Goal: Find specific page/section: Find specific page/section

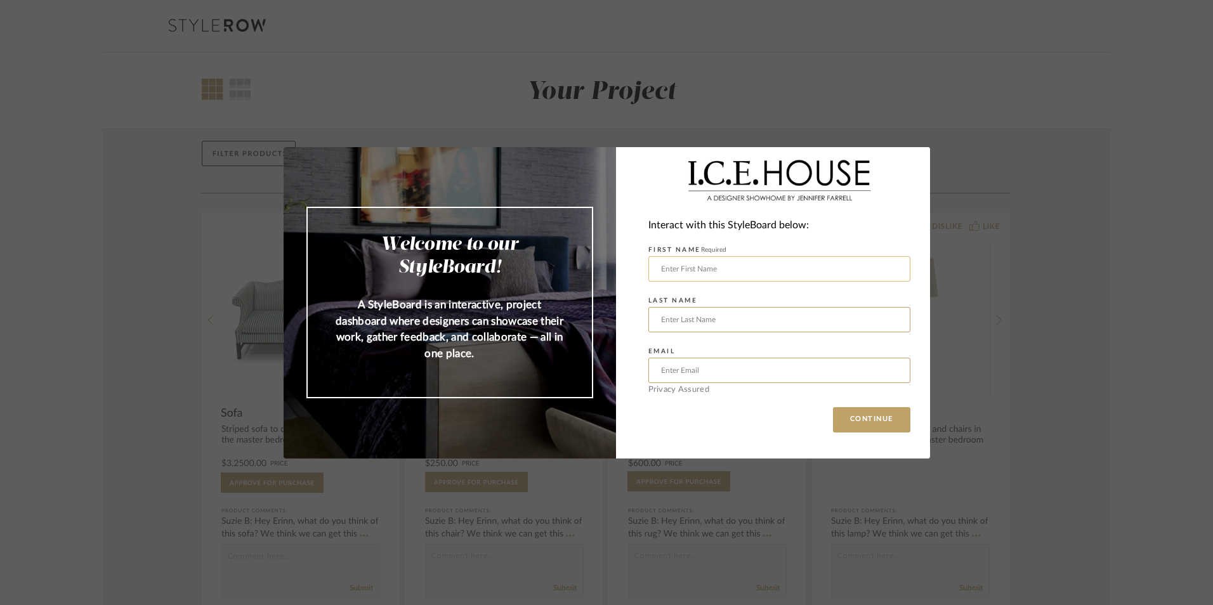
click at [735, 272] on input "text" at bounding box center [779, 268] width 262 height 25
type input "Jana"
type input "Hildre"
type input "admin@bowerbird-interiors.com"
click at [869, 416] on button "CONTINUE" at bounding box center [871, 419] width 77 height 25
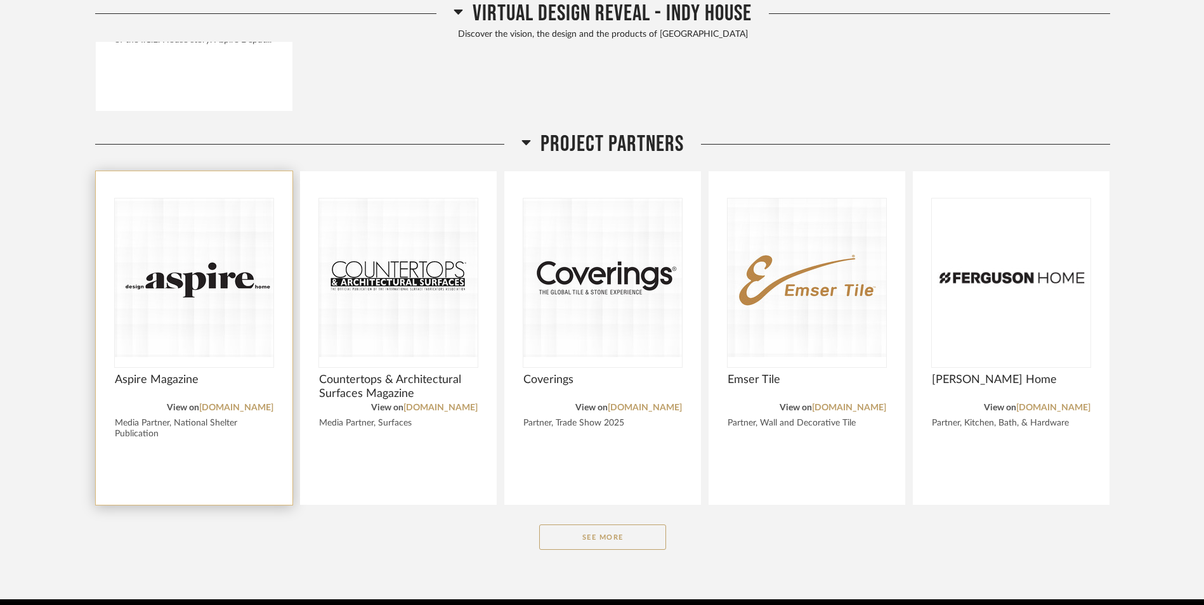
scroll to position [1354, 0]
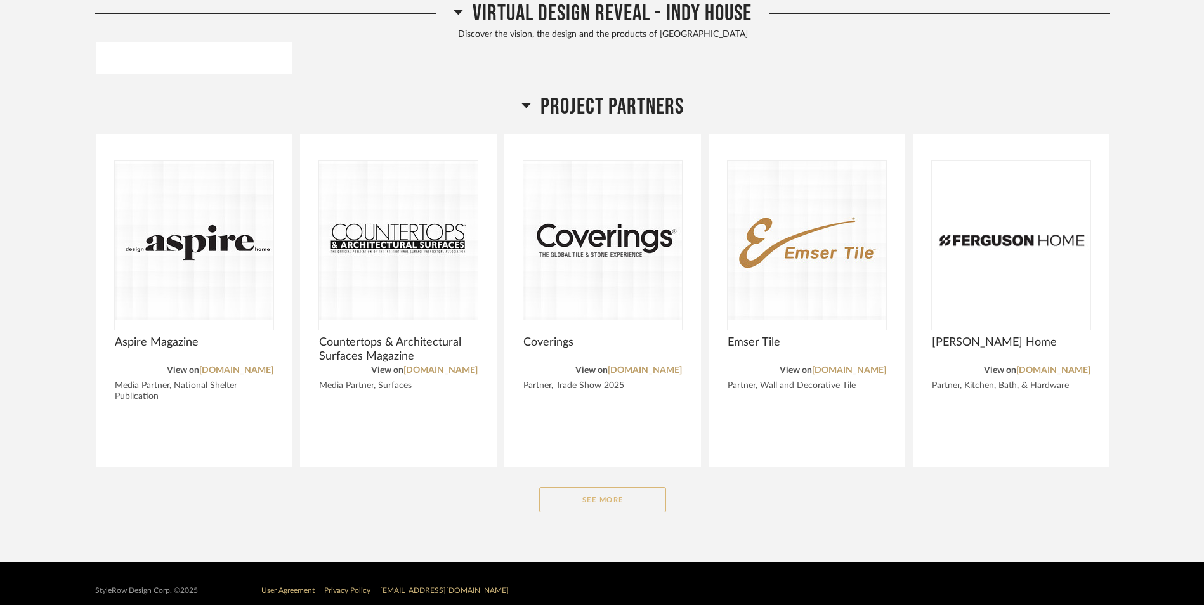
click at [617, 487] on button "See More" at bounding box center [602, 499] width 127 height 25
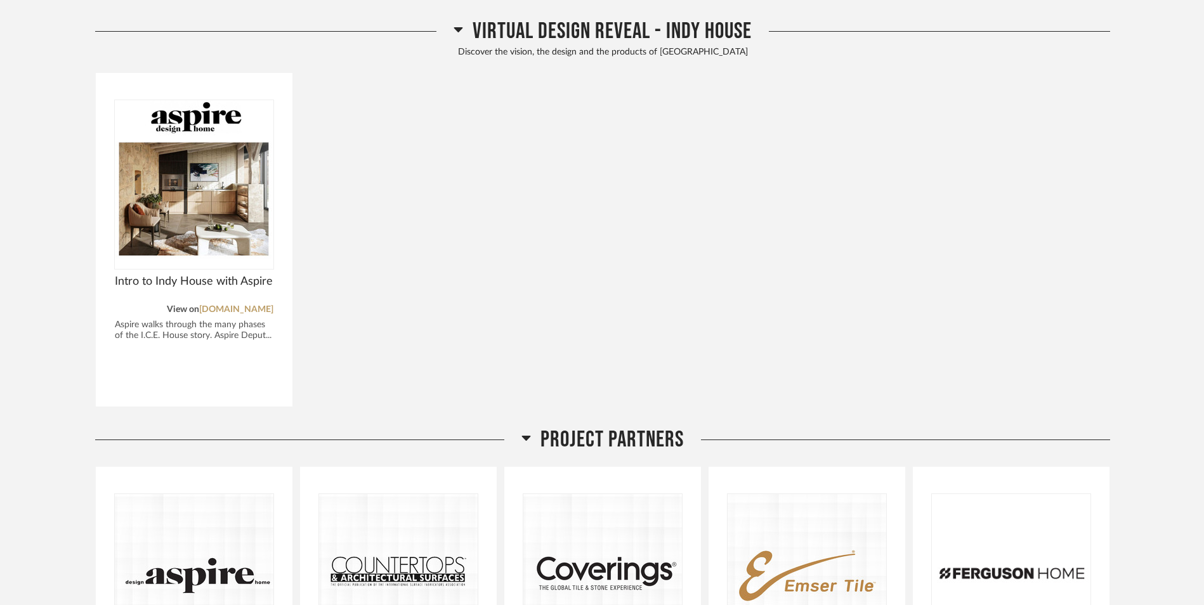
scroll to position [1078, 0]
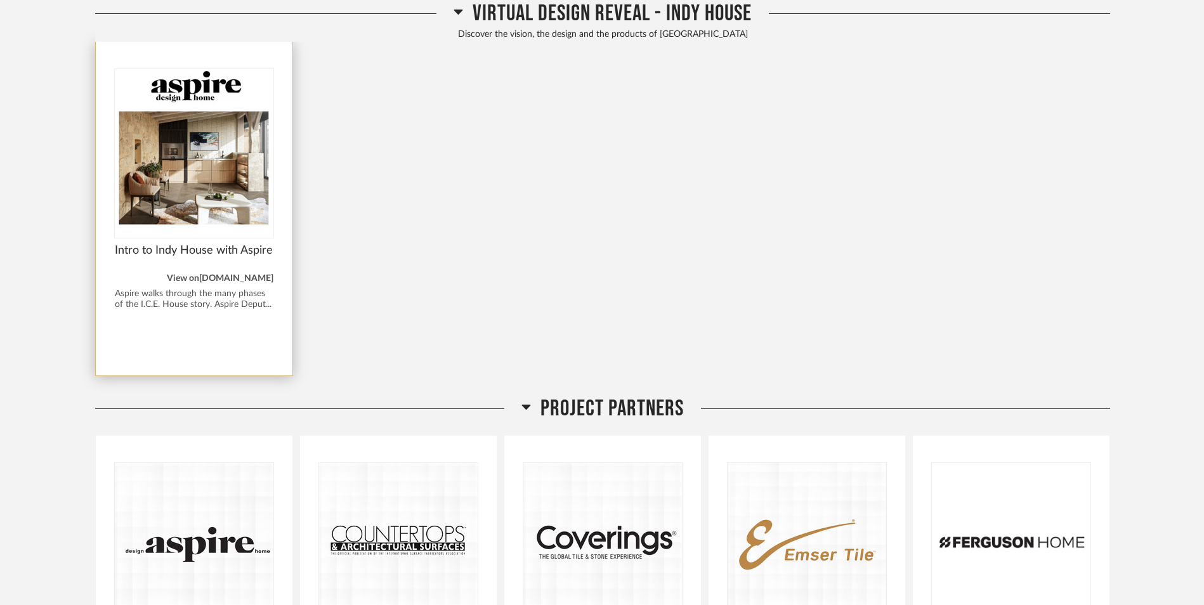
click at [240, 274] on link "aspiremetro.com" at bounding box center [236, 278] width 74 height 9
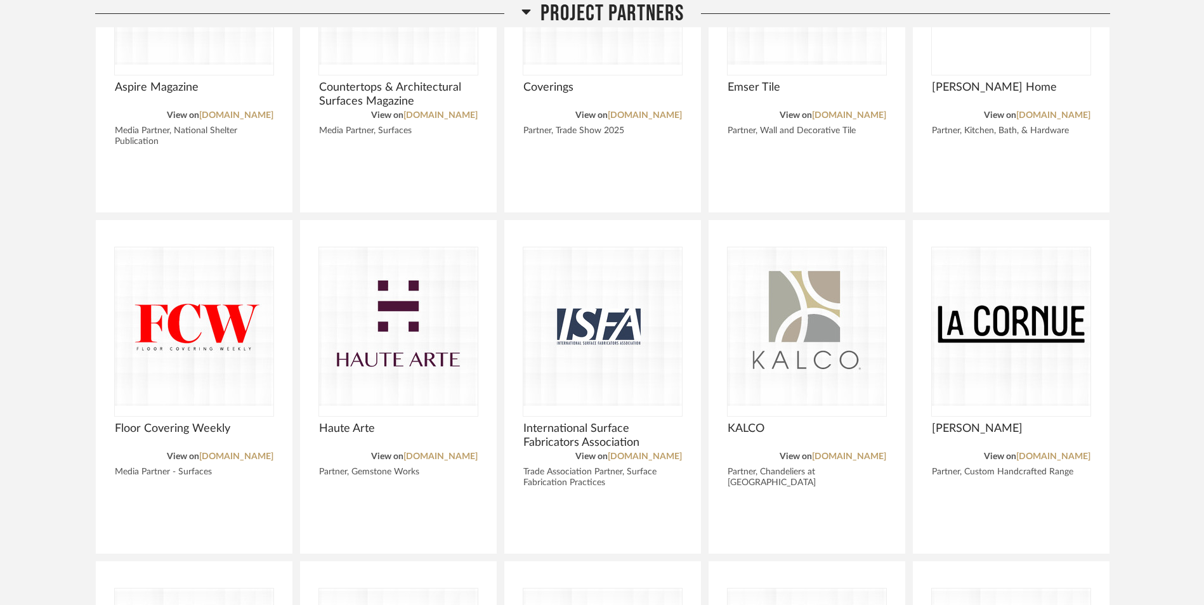
scroll to position [1649, 0]
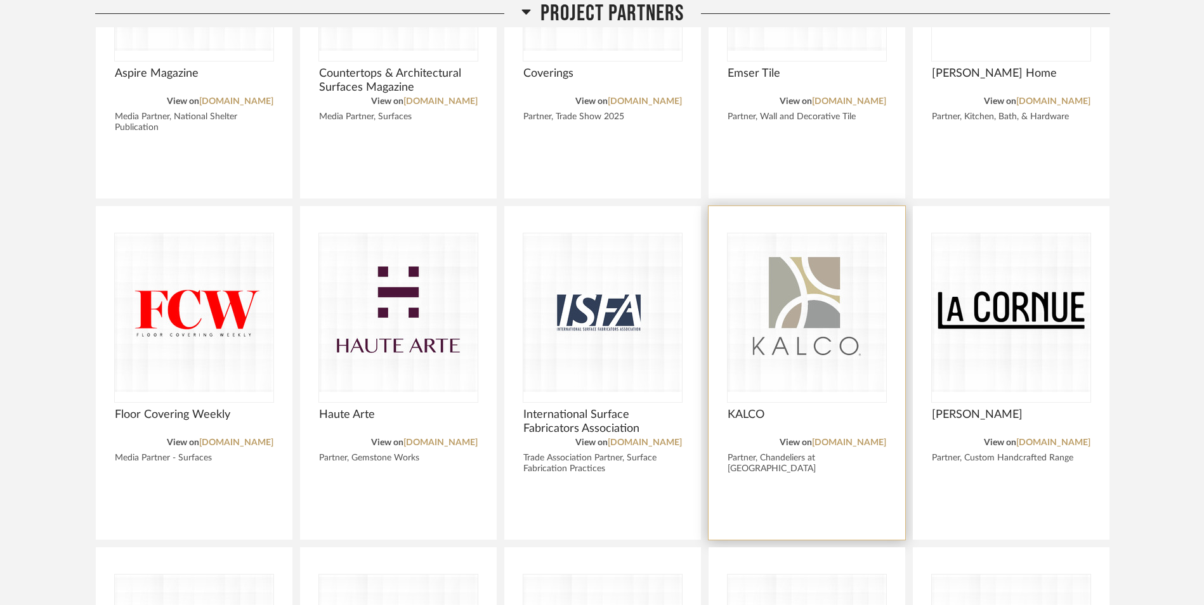
click at [801, 317] on img "0" at bounding box center [807, 312] width 159 height 159
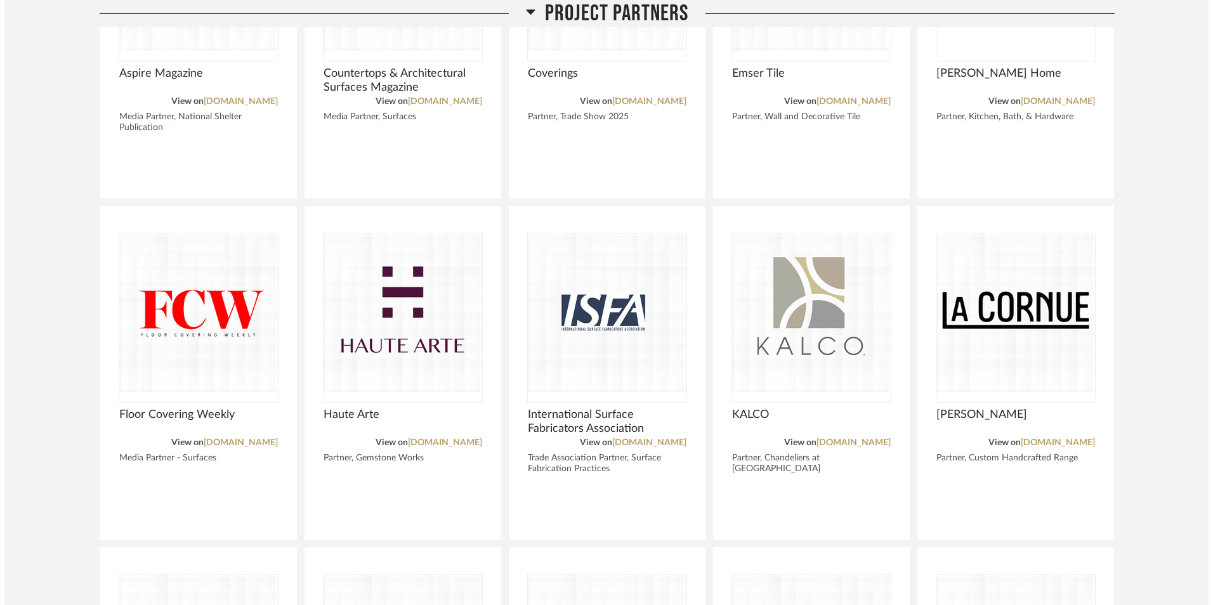
scroll to position [0, 0]
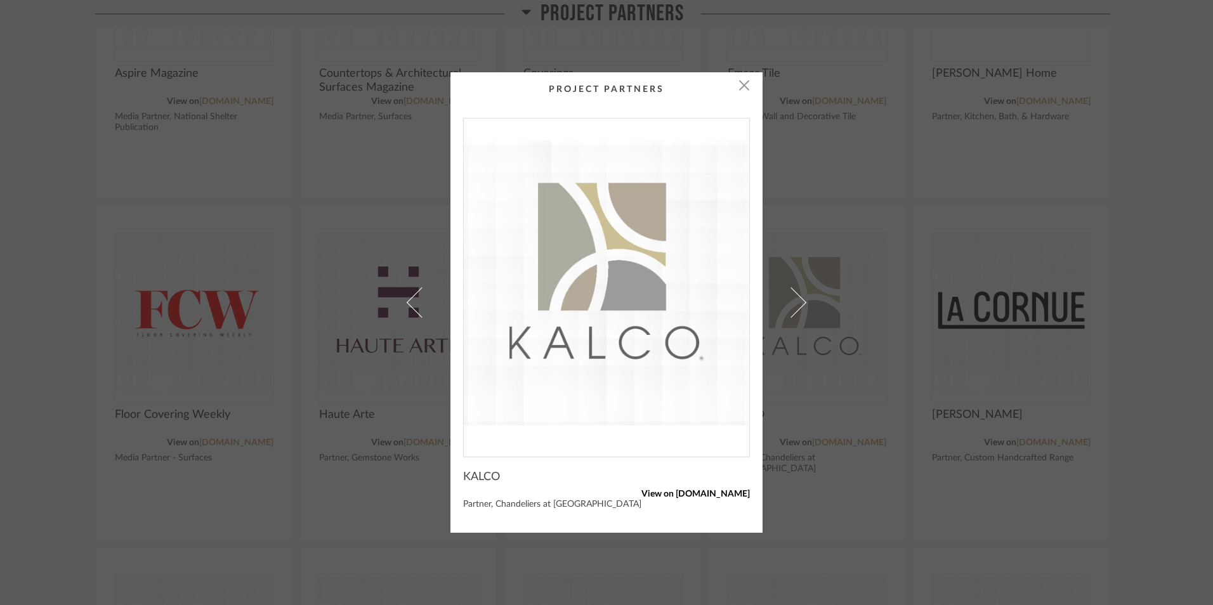
click at [708, 495] on link "View on kalco.com" at bounding box center [606, 494] width 287 height 11
click at [731, 84] on span "button" at bounding box center [743, 84] width 25 height 25
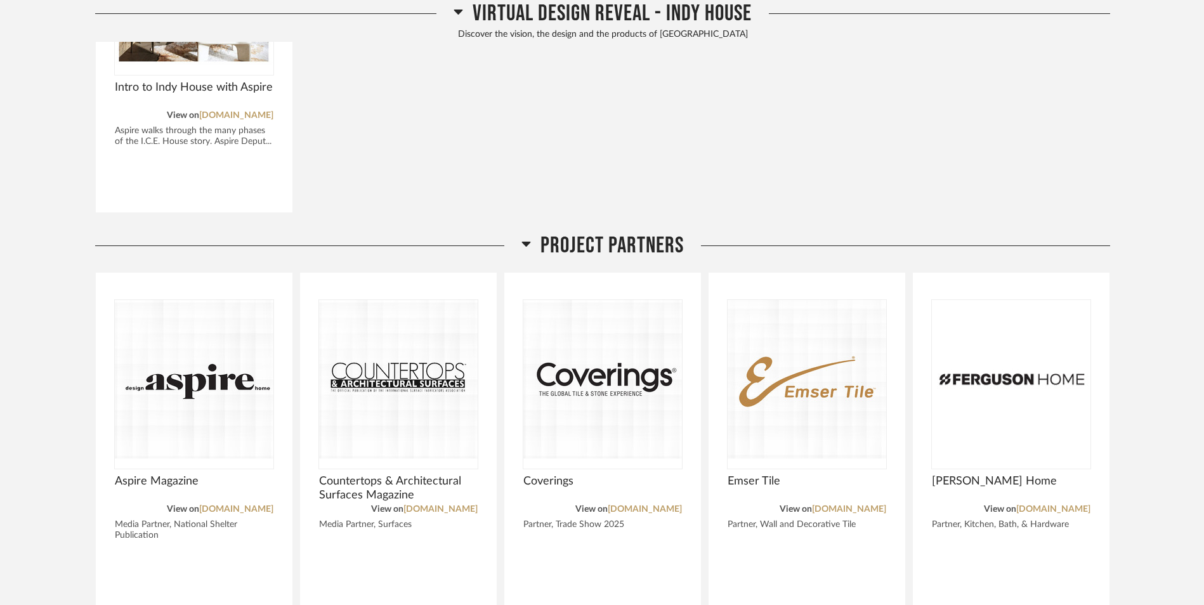
scroll to position [1205, 0]
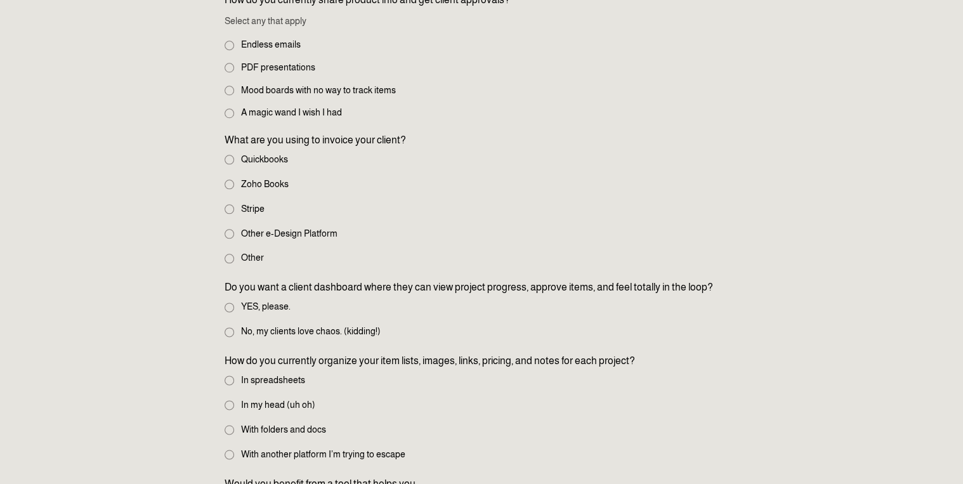
scroll to position [609, 0]
